Goal: Find contact information: Find contact information

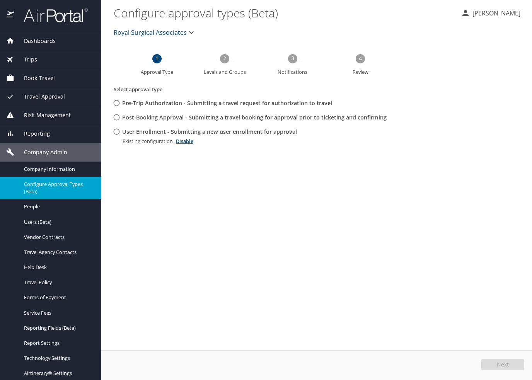
click at [143, 31] on span "Royal Surgical Associates" at bounding box center [150, 32] width 73 height 11
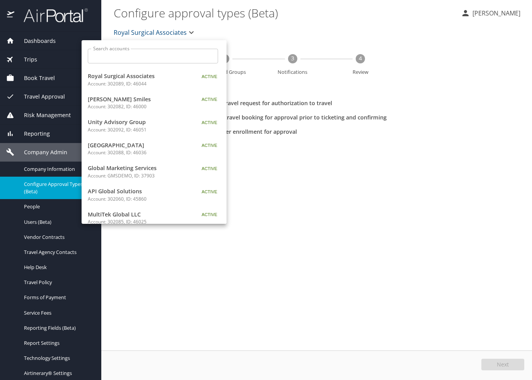
click at [139, 44] on div "Search accounts Search accounts" at bounding box center [153, 54] width 143 height 29
click at [136, 54] on input "Search accounts" at bounding box center [155, 56] width 125 height 15
click at [305, 208] on div at bounding box center [266, 190] width 532 height 380
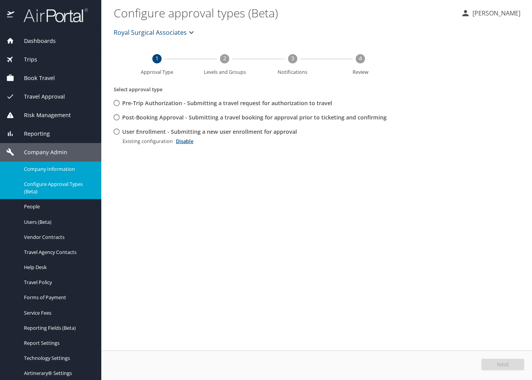
click at [44, 168] on span "Company Information" at bounding box center [58, 169] width 68 height 7
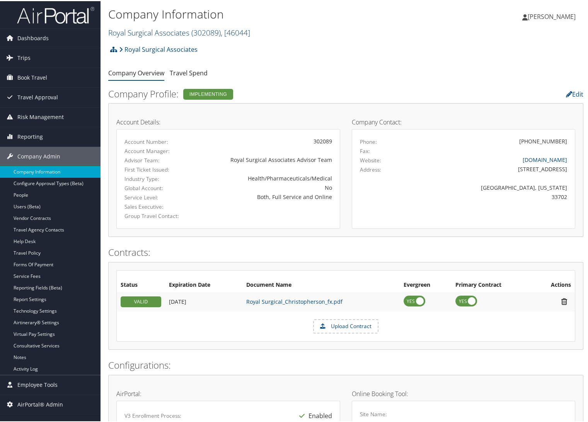
click at [139, 34] on link "Royal Surgical Associates ( 302089 ) , [ 46044 ]" at bounding box center [179, 31] width 142 height 10
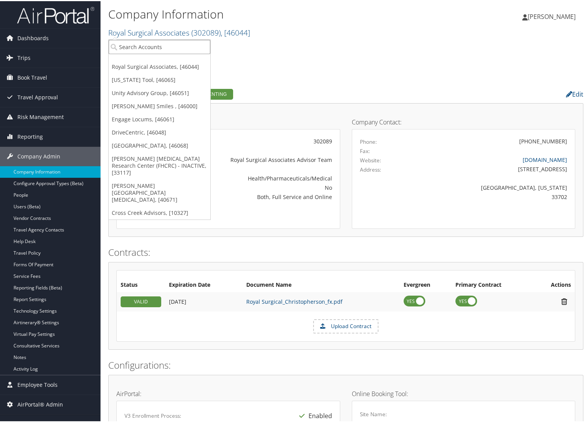
click at [139, 42] on input "search" at bounding box center [160, 46] width 102 height 14
type input "engage"
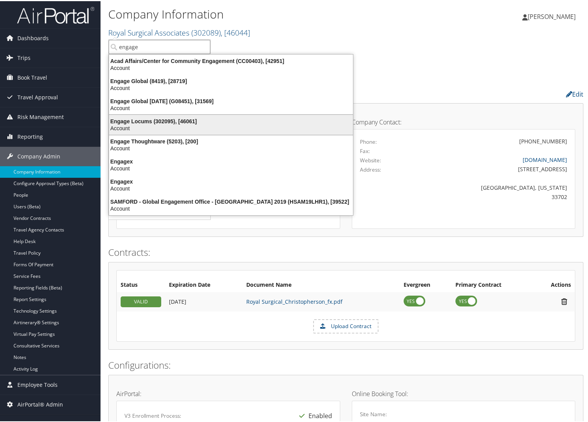
click at [156, 117] on div "Engage Locums (302095), [46061]" at bounding box center [230, 120] width 253 height 7
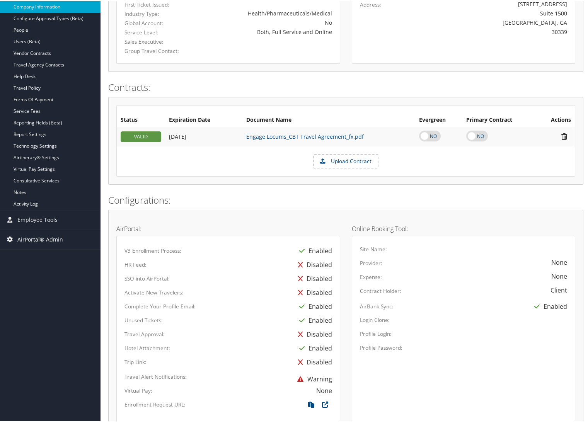
scroll to position [339, 0]
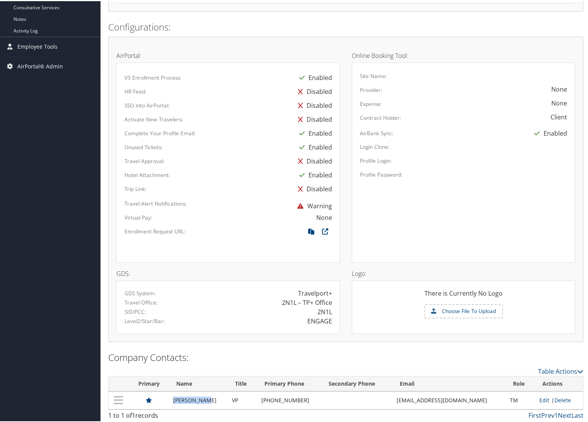
drag, startPoint x: 198, startPoint y: 399, endPoint x: 174, endPoint y: 401, distance: 23.7
click at [174, 401] on td "[PERSON_NAME]" at bounding box center [198, 400] width 59 height 18
copy td "[PERSON_NAME]"
drag, startPoint x: 464, startPoint y: 397, endPoint x: 387, endPoint y: 402, distance: 77.2
click at [387, 402] on tr "[PERSON_NAME] VP [PHONE_NUMBER] [EMAIL_ADDRESS][DOMAIN_NAME] TM Edit | Delete" at bounding box center [346, 400] width 475 height 18
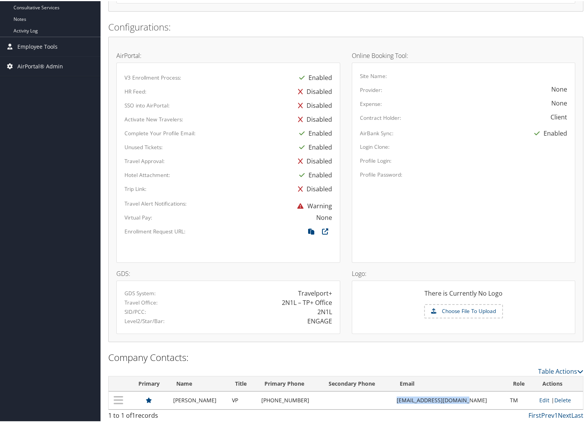
click at [464, 398] on td "[EMAIL_ADDRESS][DOMAIN_NAME]" at bounding box center [449, 400] width 113 height 18
drag, startPoint x: 481, startPoint y: 395, endPoint x: 396, endPoint y: 399, distance: 85.2
click at [396, 399] on td "[EMAIL_ADDRESS][DOMAIN_NAME]" at bounding box center [449, 400] width 113 height 18
copy td "[EMAIL_ADDRESS][DOMAIN_NAME]"
